Goal: Task Accomplishment & Management: Manage account settings

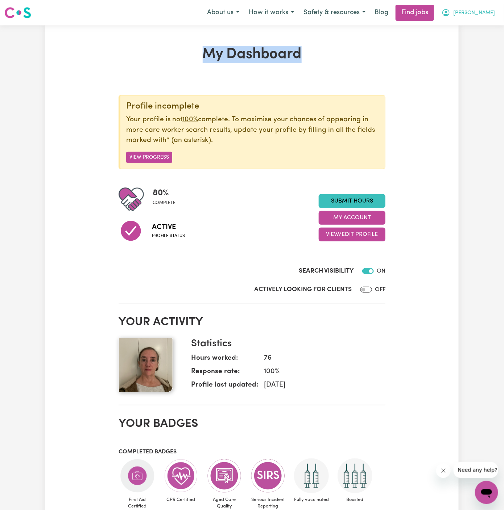
drag, startPoint x: 0, startPoint y: 0, endPoint x: 484, endPoint y: 12, distance: 484.3
click at [484, 20] on div "About us How it works Safety & resources Blog Find jobs [PERSON_NAME]" at bounding box center [350, 13] width 297 height 16
click at [485, 14] on span "[PERSON_NAME]" at bounding box center [474, 13] width 42 height 8
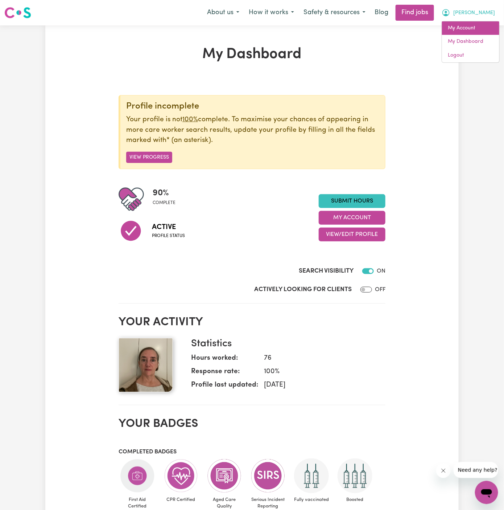
click at [483, 24] on link "My Account" at bounding box center [470, 28] width 57 height 14
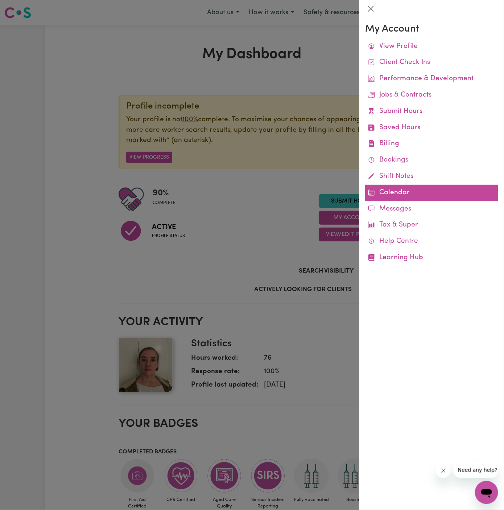
click at [392, 198] on link "Calendar" at bounding box center [431, 193] width 133 height 16
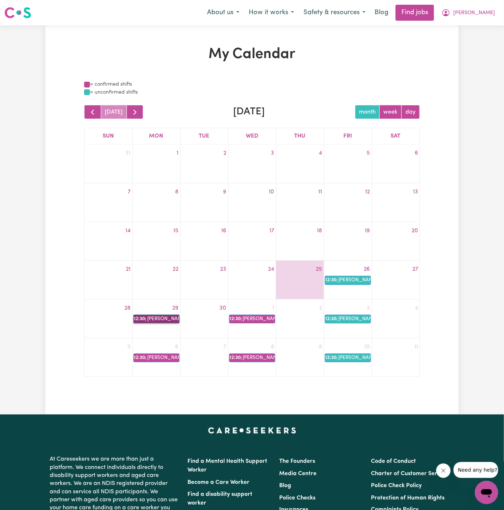
click at [163, 316] on link "12:30p [PERSON_NAME]" at bounding box center [156, 318] width 46 height 9
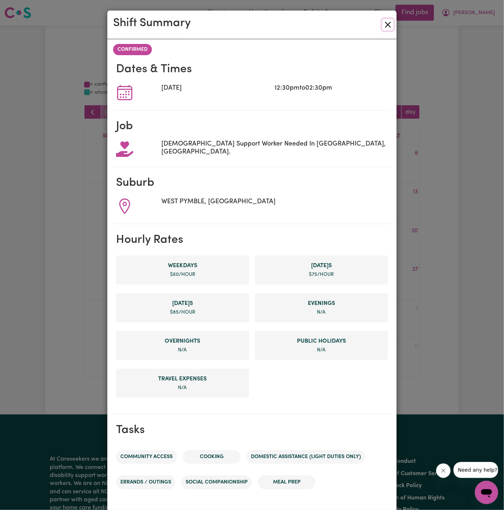
click at [388, 25] on button "Close" at bounding box center [388, 25] width 12 height 12
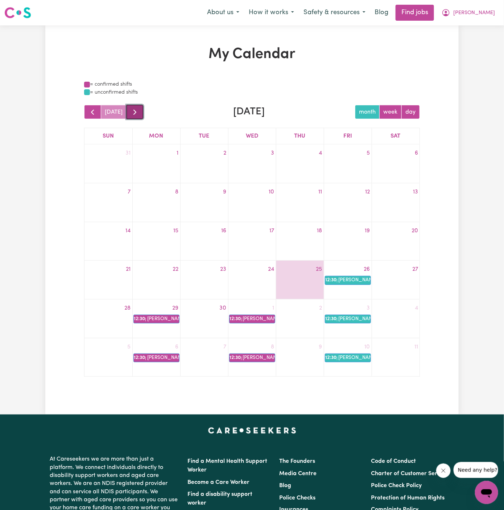
click at [137, 114] on button "button" at bounding box center [135, 112] width 17 height 14
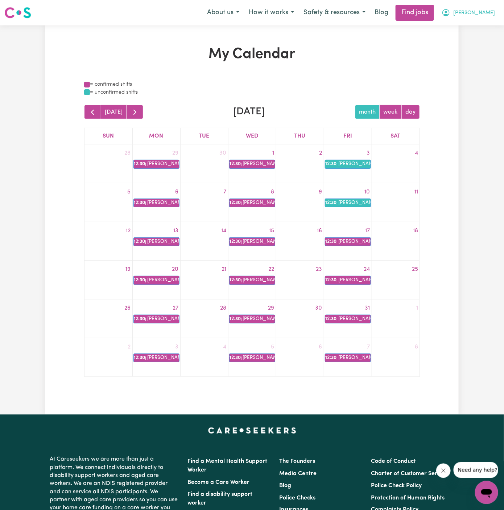
click at [492, 13] on span "[PERSON_NAME]" at bounding box center [474, 13] width 42 height 8
click at [485, 54] on link "Logout" at bounding box center [470, 56] width 57 height 14
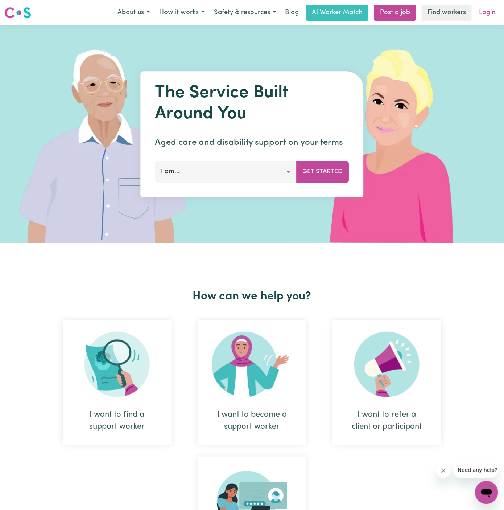
click at [485, 10] on link "Login" at bounding box center [487, 13] width 25 height 16
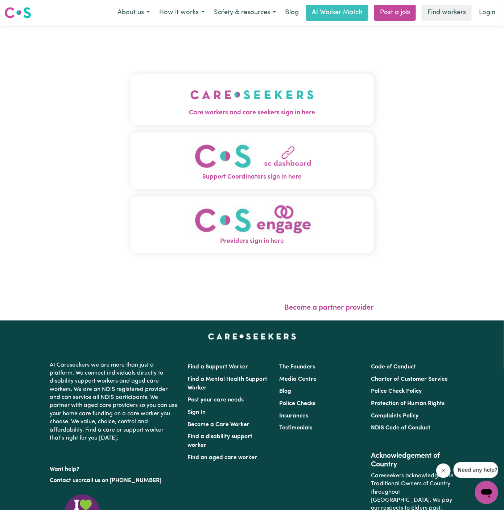
click at [252, 88] on img "Care workers and care seekers sign in here" at bounding box center [252, 94] width 124 height 27
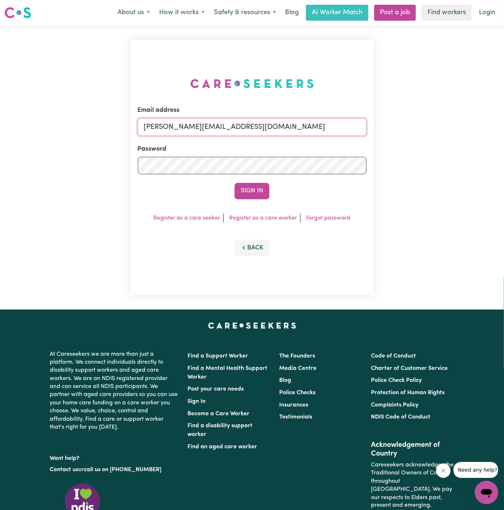
click at [316, 123] on input "[PERSON_NAME][EMAIL_ADDRESS][DOMAIN_NAME]" at bounding box center [252, 126] width 229 height 17
drag, startPoint x: 183, startPoint y: 129, endPoint x: 403, endPoint y: 121, distance: 220.3
click at [403, 121] on div "Email address [EMAIL_ADDRESS][DOMAIN_NAME] Password Sign In Register as a care …" at bounding box center [252, 167] width 504 height 284
click at [222, 124] on input "[EMAIL_ADDRESS][DOMAIN_NAME]" at bounding box center [252, 126] width 229 height 17
drag, startPoint x: 181, startPoint y: 128, endPoint x: 383, endPoint y: 135, distance: 201.8
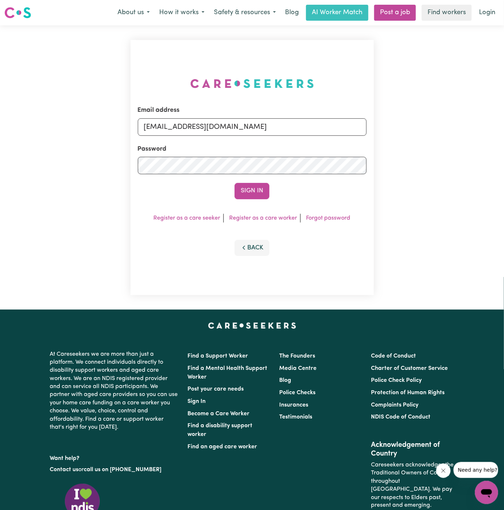
click at [383, 135] on div "Email address [EMAIL_ADDRESS][DOMAIN_NAME] Password Sign In Register as a care …" at bounding box center [252, 167] width 504 height 284
click at [235, 183] on button "Sign In" at bounding box center [252, 191] width 35 height 16
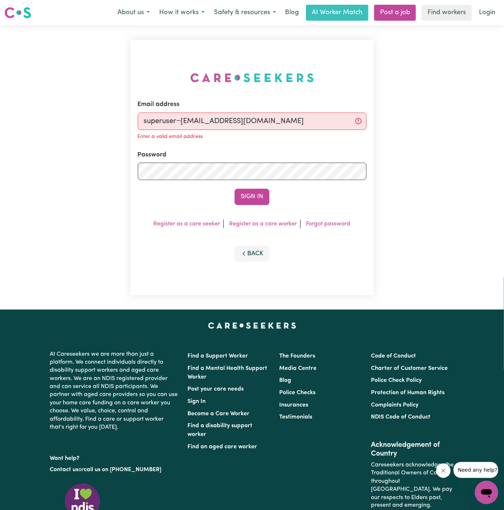
type input "superuser~[EMAIL_ADDRESS][DOMAIN_NAME]"
click at [235, 189] on button "Sign In" at bounding box center [252, 197] width 35 height 16
